Goal: Complete application form

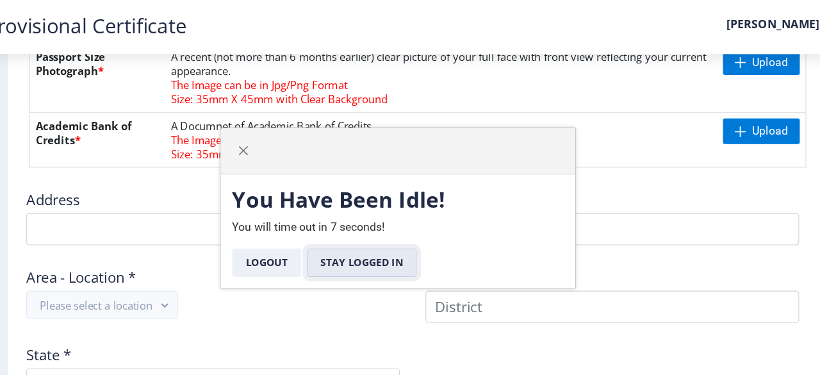
scroll to position [671, 0]
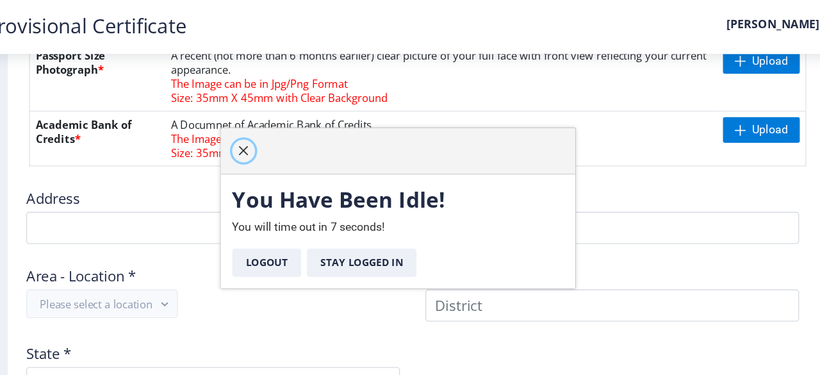
click at [265, 138] on button "button" at bounding box center [271, 136] width 20 height 20
click at [280, 140] on button "button" at bounding box center [271, 136] width 20 height 20
click at [350, 240] on button "Stay Logged In" at bounding box center [377, 237] width 99 height 26
click at [361, 206] on div "You Have Been Idle! You will time out in 7 seconds! Logout Stay Logged In" at bounding box center [409, 208] width 319 height 102
click at [348, 234] on button "Stay Logged In" at bounding box center [377, 237] width 99 height 26
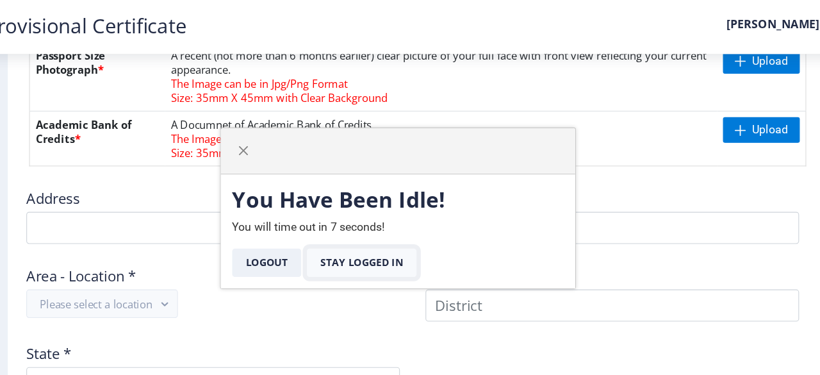
click at [348, 234] on button "Stay Logged In" at bounding box center [377, 237] width 99 height 26
click at [274, 132] on span "button" at bounding box center [271, 136] width 10 height 10
click at [266, 129] on button "button" at bounding box center [271, 136] width 20 height 20
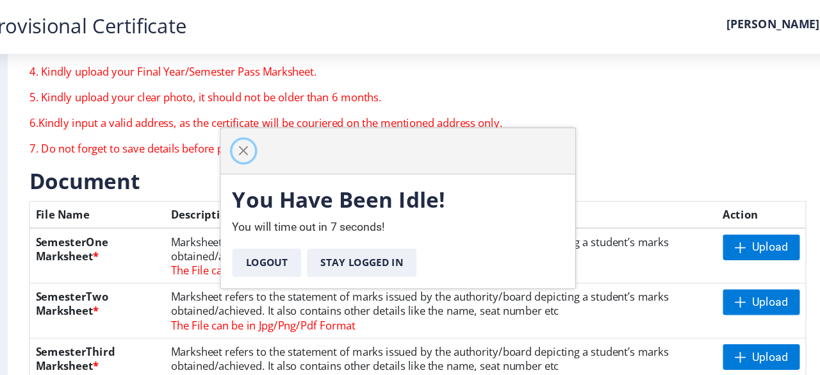
scroll to position [195, 0]
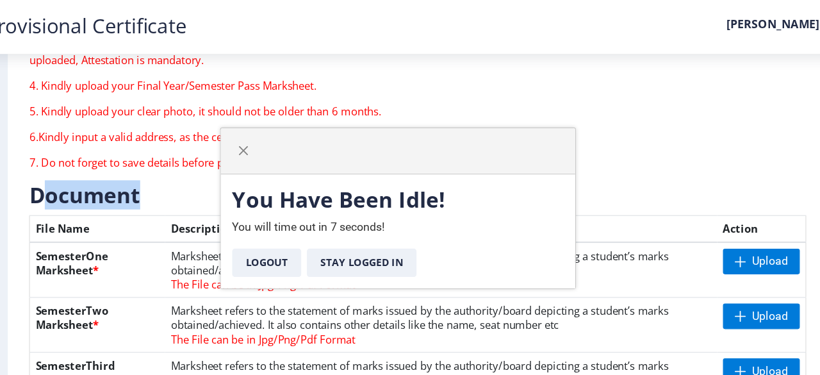
drag, startPoint x: 196, startPoint y: 145, endPoint x: 94, endPoint y: 147, distance: 101.9
click at [94, 163] on h3 "Document" at bounding box center [428, 176] width 700 height 26
click at [392, 65] on div "Instruction 1. Upload the documents in jpg/jpeg/png or pdf format only . 2. Max…" at bounding box center [308, 63] width 479 height 197
click at [263, 133] on button "button" at bounding box center [271, 136] width 20 height 20
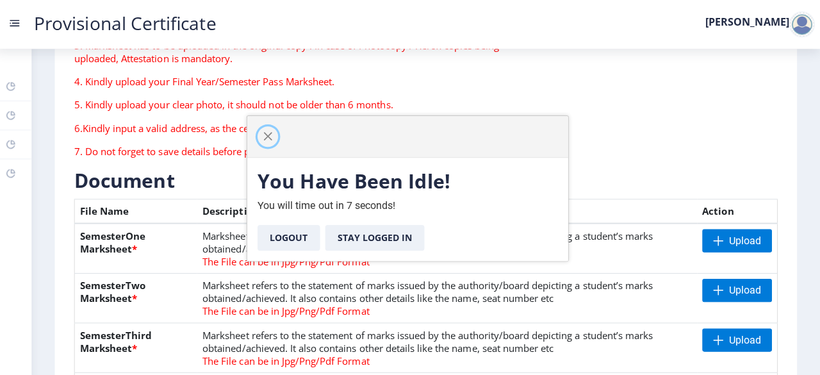
scroll to position [0, 0]
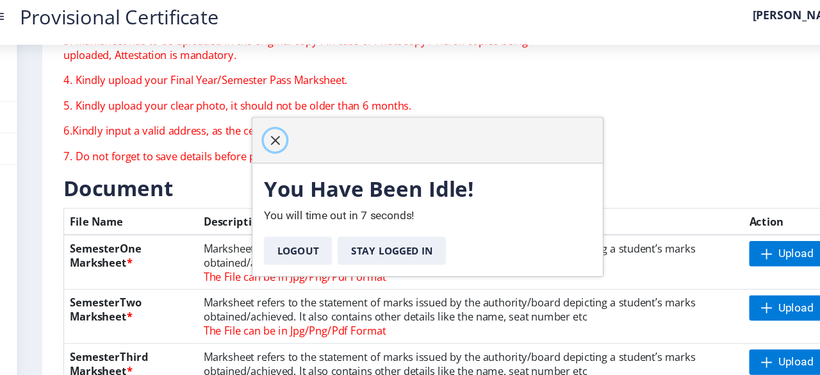
click at [272, 131] on span "button" at bounding box center [271, 136] width 10 height 10
click at [263, 136] on button "button" at bounding box center [271, 136] width 20 height 20
click at [373, 231] on button "Stay Logged In" at bounding box center [377, 237] width 99 height 26
click at [576, 127] on div "Need Help? Email Us on [EMAIL_ADDRESS][DOMAIN_NAME]" at bounding box center [668, 67] width 240 height 197
